Goal: Task Accomplishment & Management: Use online tool/utility

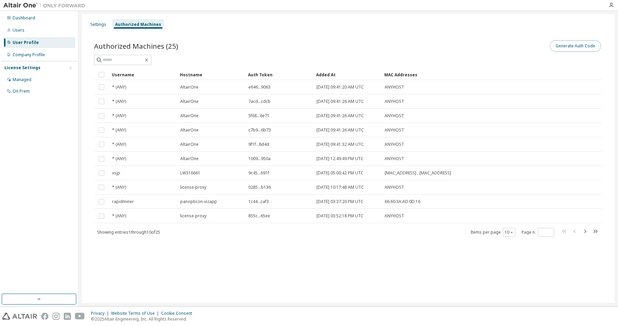
click at [565, 47] on button "Generate Auth Code" at bounding box center [575, 46] width 51 height 12
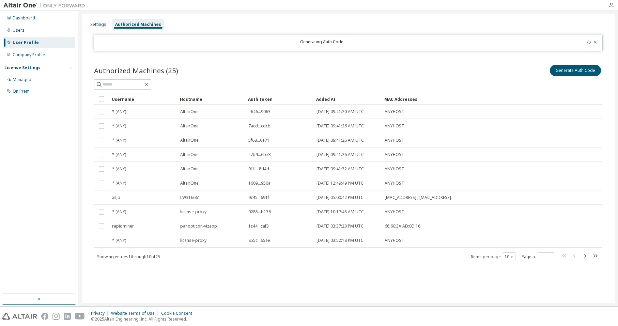
click at [342, 65] on div "Authorized Machines (25) Generate Auth Code" at bounding box center [348, 70] width 508 height 14
click at [588, 44] on icon at bounding box center [589, 42] width 4 height 4
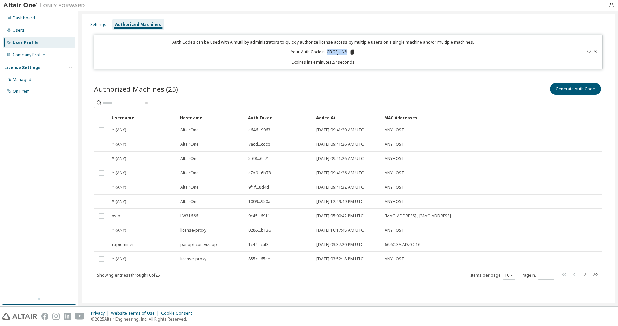
drag, startPoint x: 327, startPoint y: 52, endPoint x: 347, endPoint y: 49, distance: 20.6
click at [347, 49] on p "Your Auth Code is: CBGSJUN8" at bounding box center [323, 52] width 64 height 6
drag, startPoint x: 347, startPoint y: 49, endPoint x: 342, endPoint y: 52, distance: 6.4
copy p "CBGSJUN8"
click at [598, 23] on div "Settings Authorized Machines" at bounding box center [348, 24] width 525 height 12
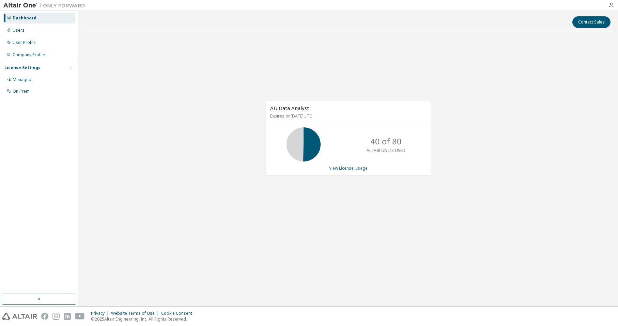
click at [345, 171] on link "View License Usage" at bounding box center [348, 168] width 38 height 6
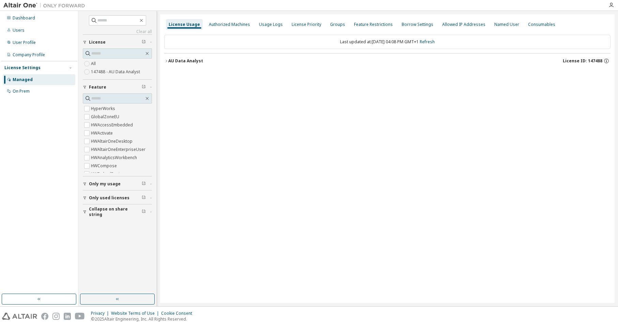
click at [185, 60] on div "AU Data Analyst" at bounding box center [185, 60] width 35 height 5
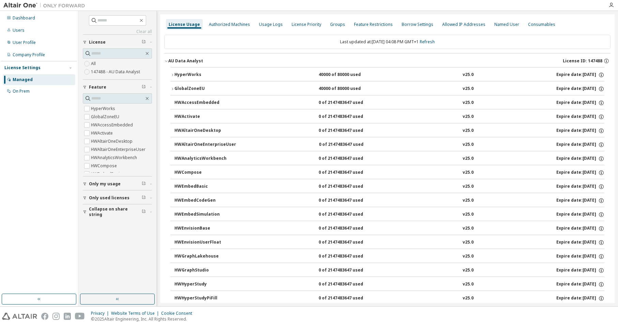
click at [183, 73] on div "HyperWorks" at bounding box center [204, 75] width 61 height 6
